Goal: Find specific page/section

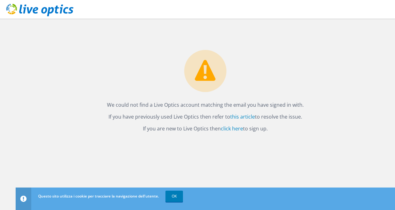
drag, startPoint x: 110, startPoint y: 105, endPoint x: 286, endPoint y: 136, distance: 178.3
click at [286, 136] on div "We could not find a Live Optics account matching the email you have signed in w…" at bounding box center [205, 115] width 379 height 192
copy div "We could not find a Live Optics account matching the email you have signed in w…"
click at [239, 162] on div "We could not find a Live Optics account matching the email you have signed in w…" at bounding box center [205, 115] width 379 height 192
drag, startPoint x: 295, startPoint y: 138, endPoint x: 314, endPoint y: 110, distance: 33.4
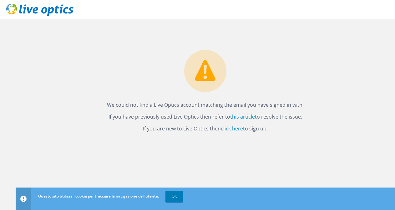
click at [296, 138] on div "We could not find a Live Optics account matching the email you have signed in w…" at bounding box center [205, 115] width 379 height 192
click at [340, 51] on div "We could not find a Live Optics account matching the email you have signed in w…" at bounding box center [205, 76] width 379 height 114
click at [341, 51] on div "We could not find a Live Optics account matching the email you have signed in w…" at bounding box center [205, 76] width 379 height 114
click at [235, 131] on link "click here" at bounding box center [232, 128] width 22 height 7
click at [179, 196] on link "OK" at bounding box center [173, 196] width 17 height 11
